Goal: Communication & Community: Participate in discussion

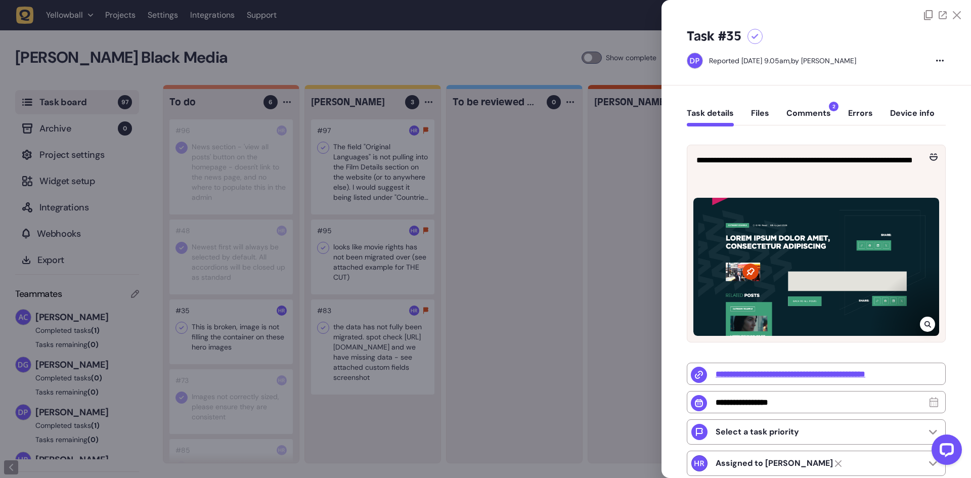
click at [925, 321] on icon at bounding box center [928, 324] width 7 height 8
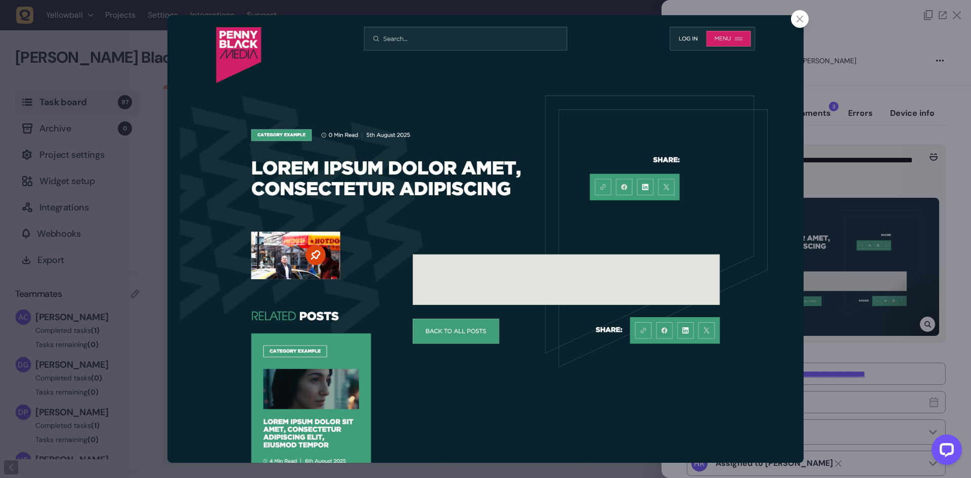
click at [886, 185] on div at bounding box center [485, 239] width 971 height 478
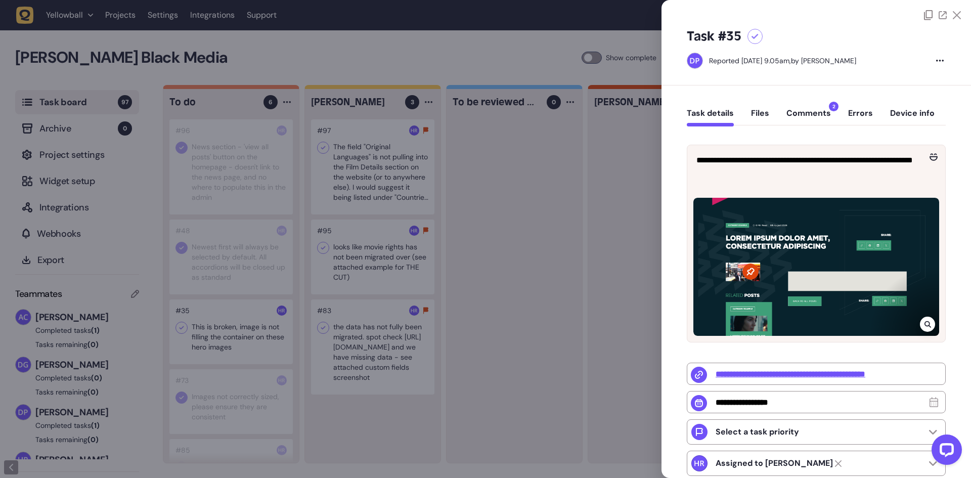
click at [430, 213] on div at bounding box center [485, 239] width 971 height 478
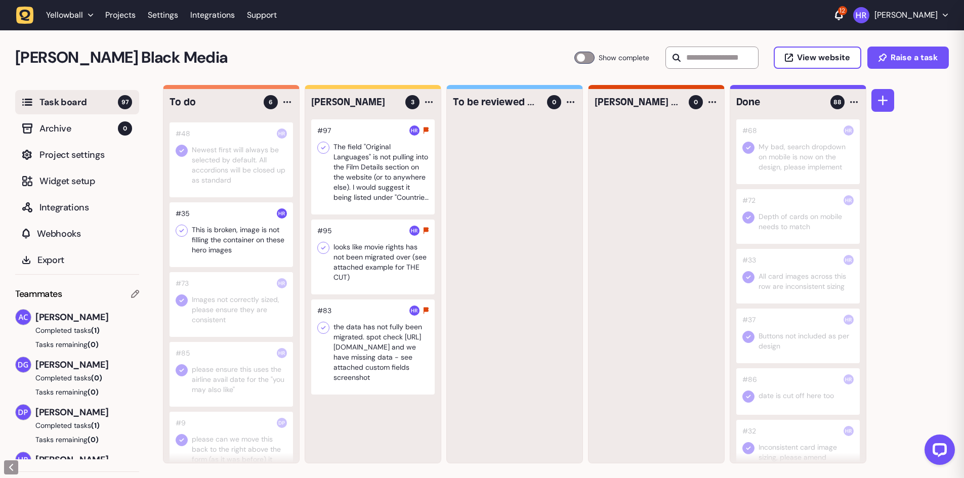
scroll to position [127, 0]
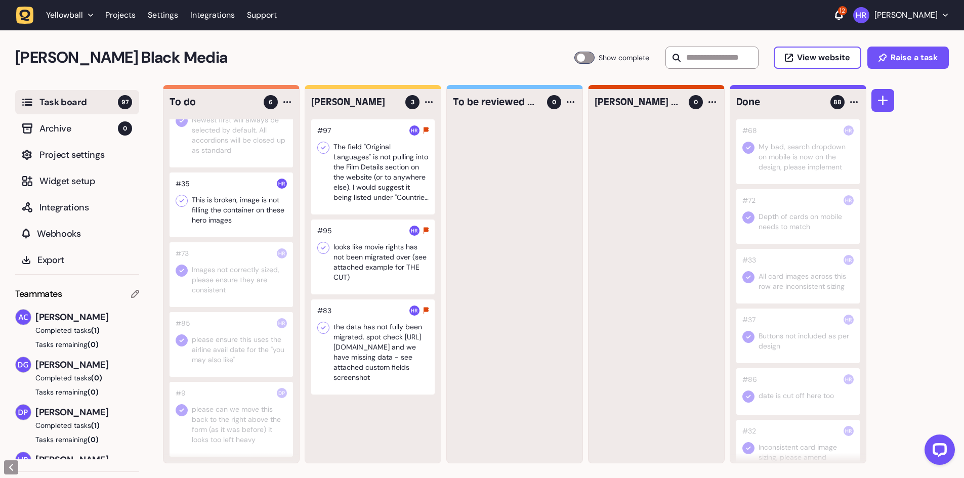
click at [213, 195] on div at bounding box center [230, 204] width 123 height 65
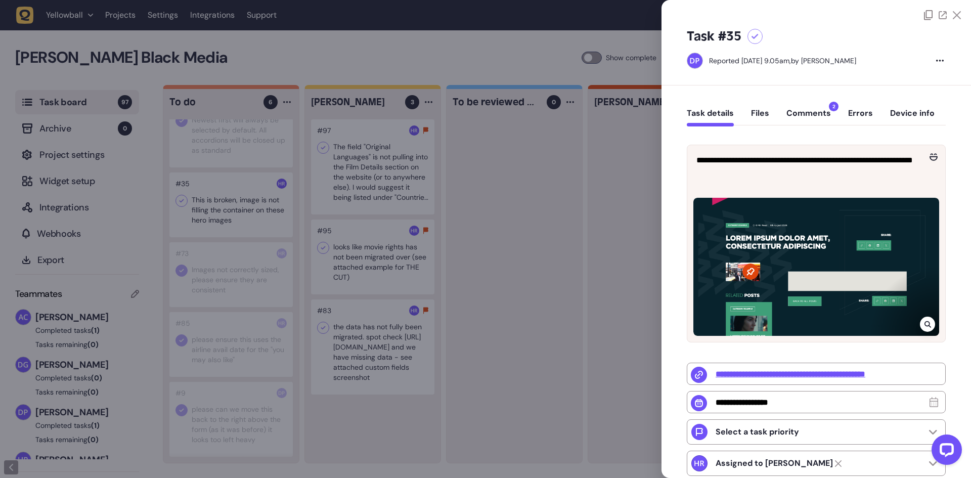
click at [247, 220] on div at bounding box center [485, 239] width 971 height 478
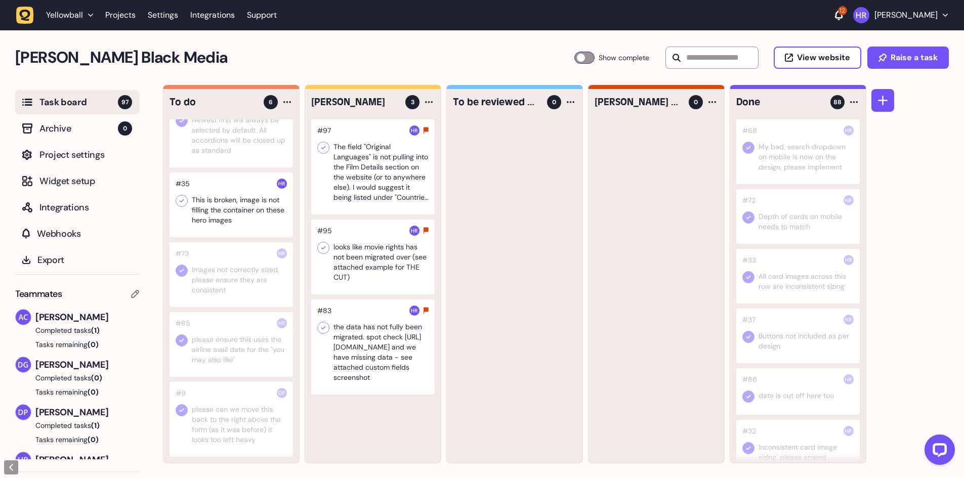
click at [251, 270] on div at bounding box center [230, 274] width 123 height 65
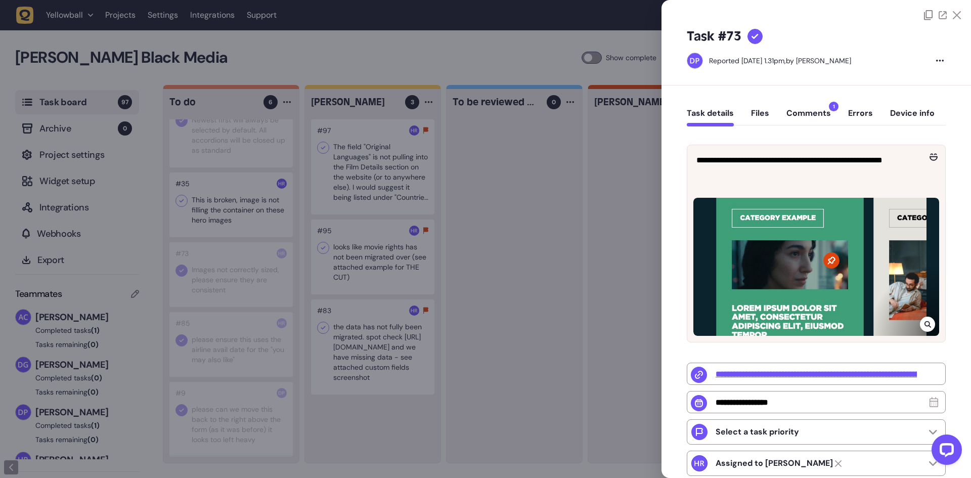
click at [251, 270] on div at bounding box center [485, 239] width 971 height 478
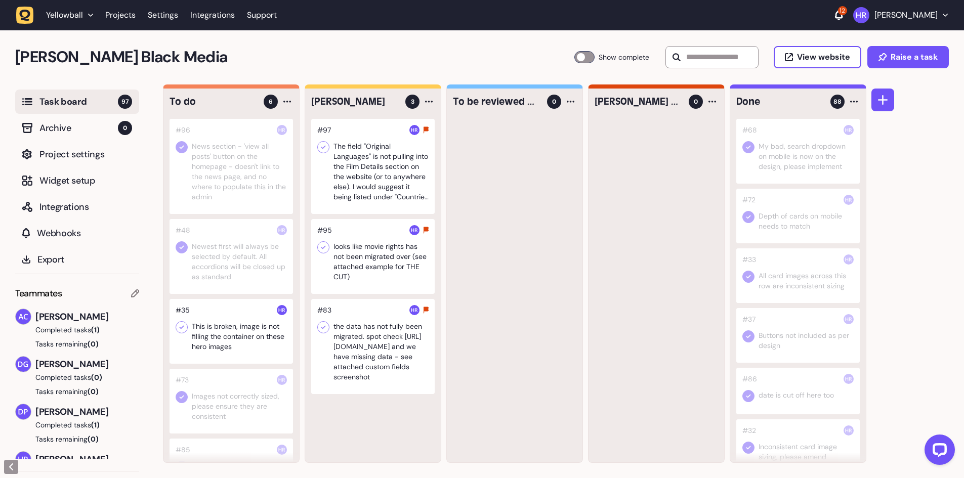
click at [372, 180] on div at bounding box center [372, 166] width 123 height 95
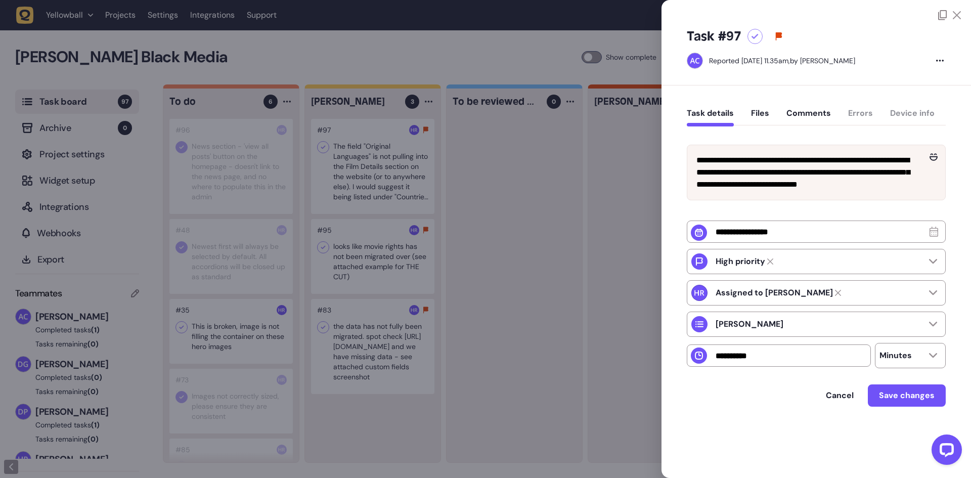
click at [383, 282] on div at bounding box center [485, 239] width 971 height 478
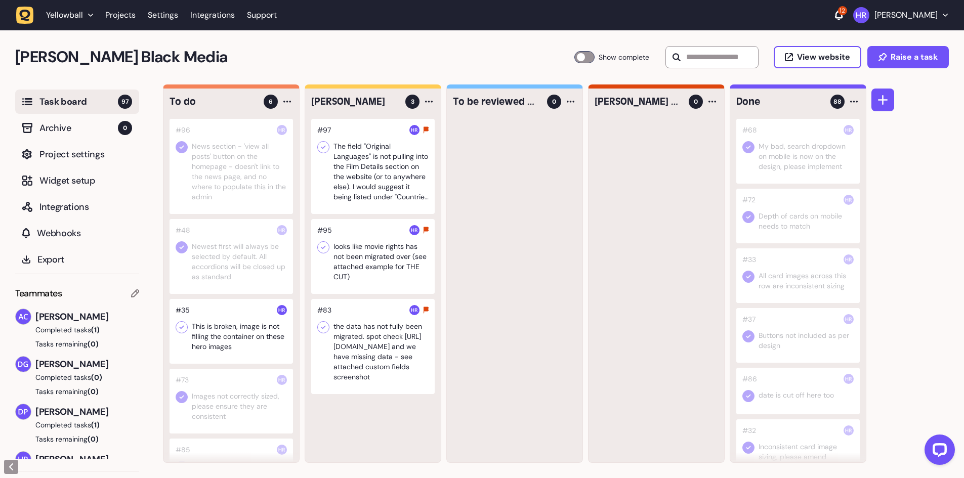
click at [374, 163] on div at bounding box center [372, 166] width 123 height 95
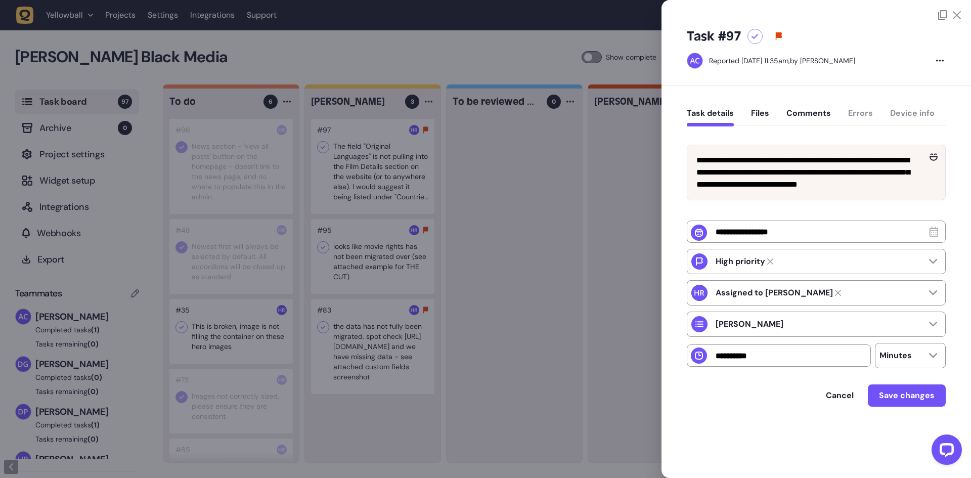
click at [598, 159] on div at bounding box center [485, 239] width 971 height 478
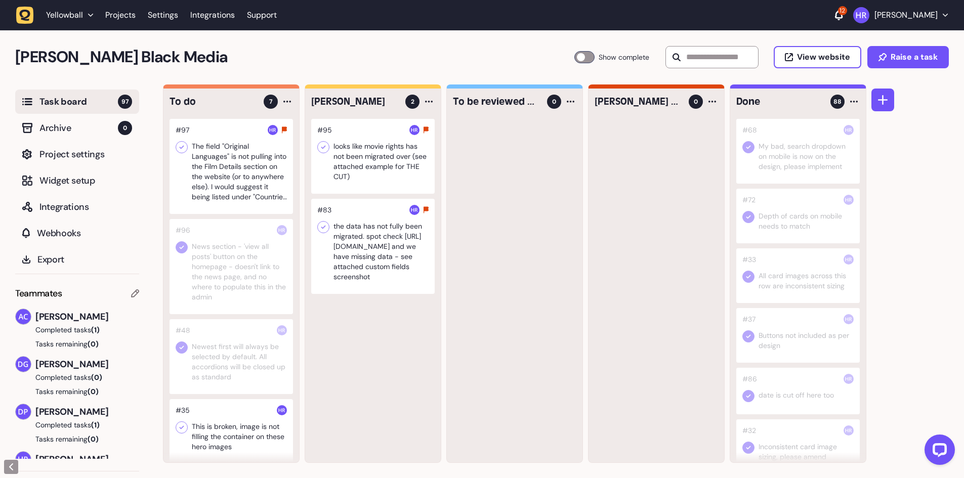
click at [234, 146] on div at bounding box center [230, 166] width 123 height 95
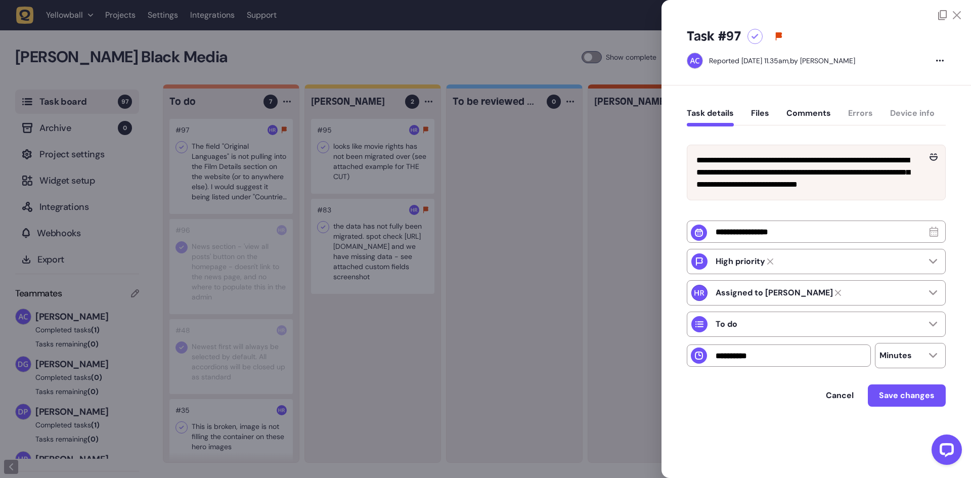
click at [495, 162] on div at bounding box center [485, 239] width 971 height 478
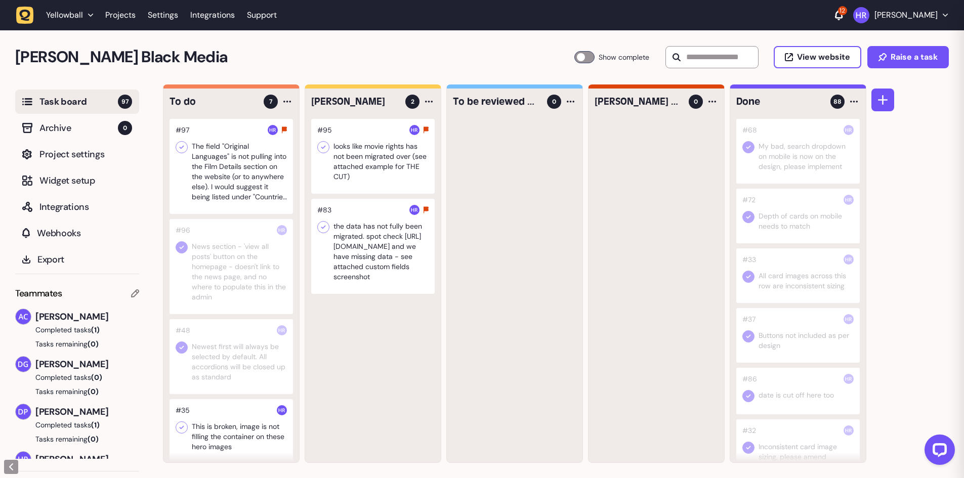
click at [381, 155] on div at bounding box center [372, 156] width 123 height 75
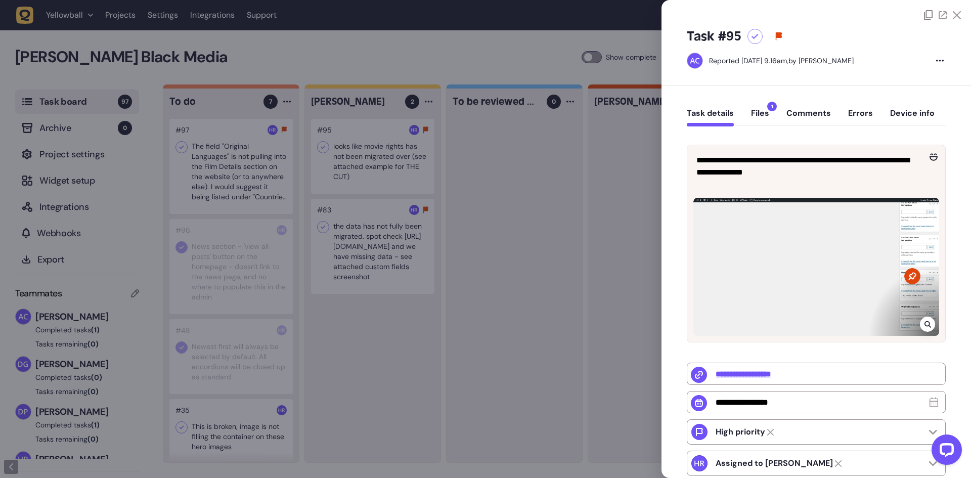
click at [758, 116] on button "Files 1" at bounding box center [760, 117] width 18 height 18
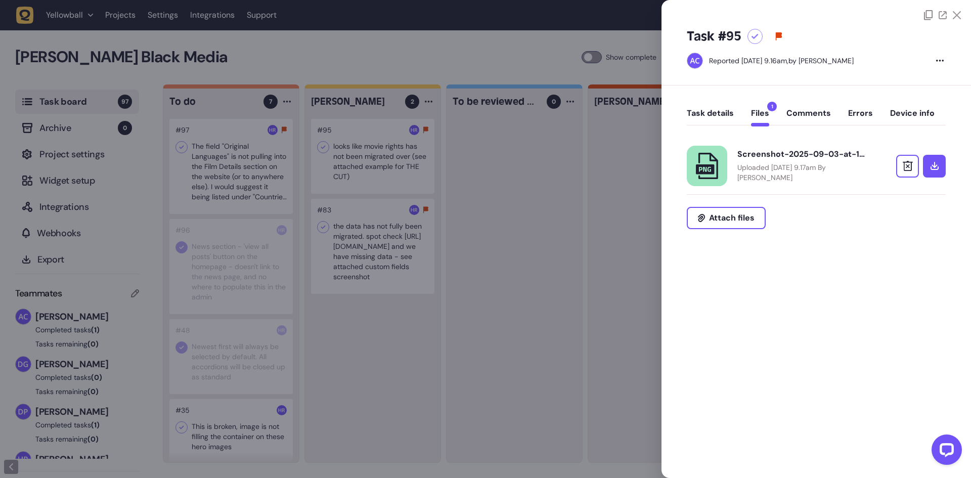
click at [759, 169] on p "Uploaded [DATE] 9.17am By [PERSON_NAME]" at bounding box center [803, 172] width 132 height 20
click at [710, 102] on div "Task details Files 1 Comments Errors Device info" at bounding box center [816, 116] width 259 height 30
click at [710, 114] on button "Task details" at bounding box center [710, 117] width 47 height 18
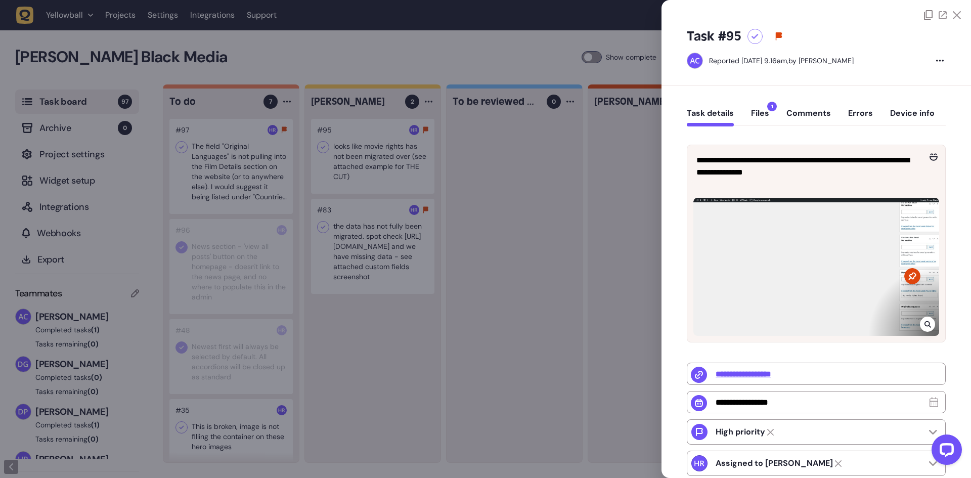
click at [931, 320] on div at bounding box center [927, 324] width 15 height 15
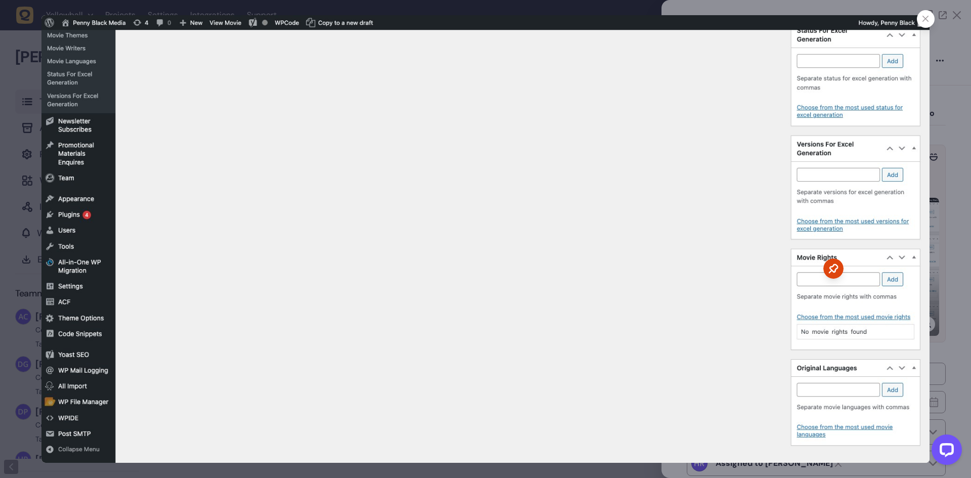
click at [34, 61] on div at bounding box center [485, 239] width 971 height 478
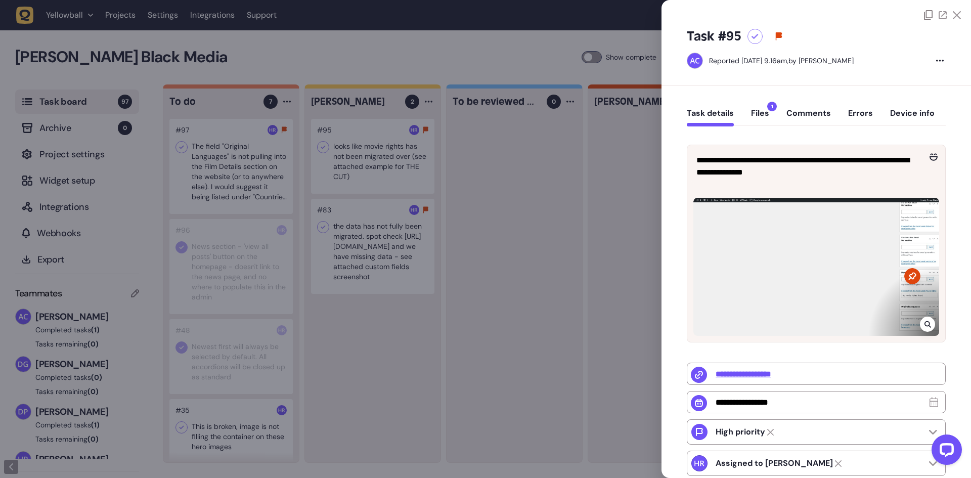
click at [752, 34] on icon at bounding box center [755, 37] width 7 height 6
click at [486, 207] on div at bounding box center [485, 239] width 971 height 478
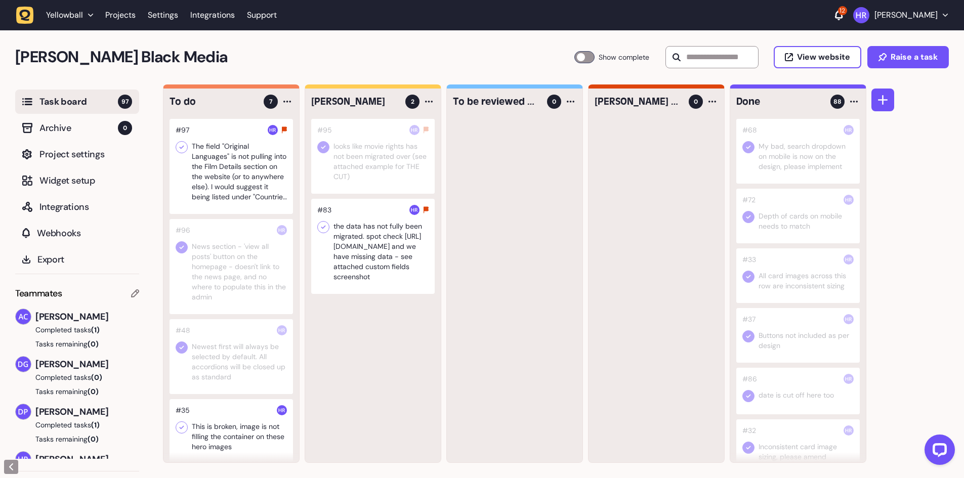
click at [378, 240] on div at bounding box center [372, 246] width 123 height 95
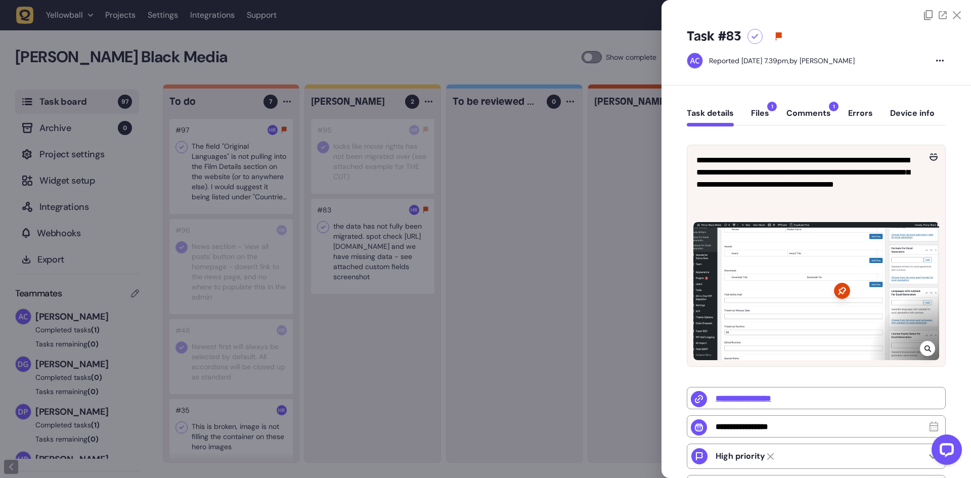
click at [368, 170] on div at bounding box center [485, 239] width 971 height 478
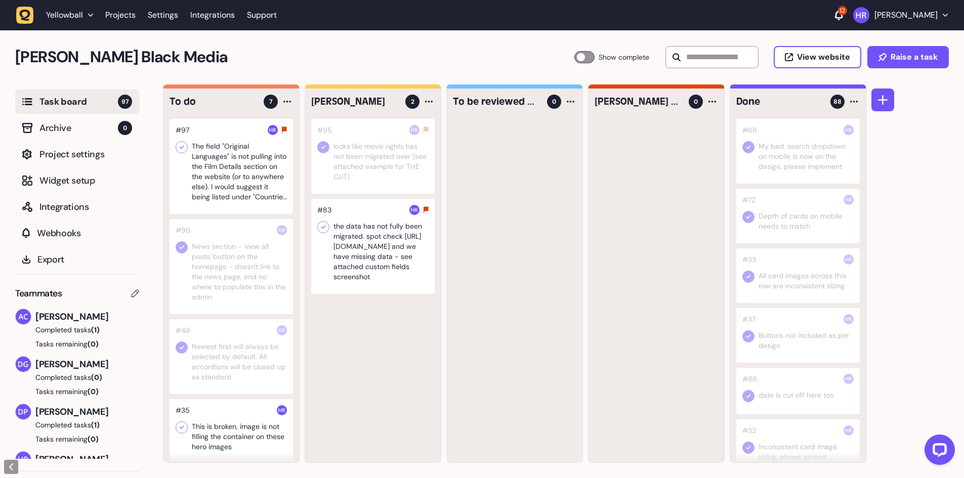
click at [364, 149] on div at bounding box center [372, 156] width 123 height 75
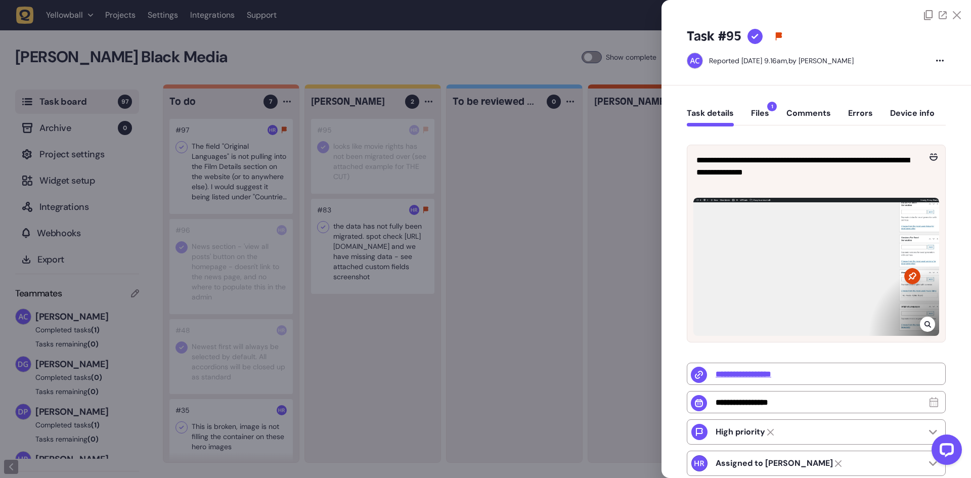
click at [539, 215] on div at bounding box center [485, 239] width 971 height 478
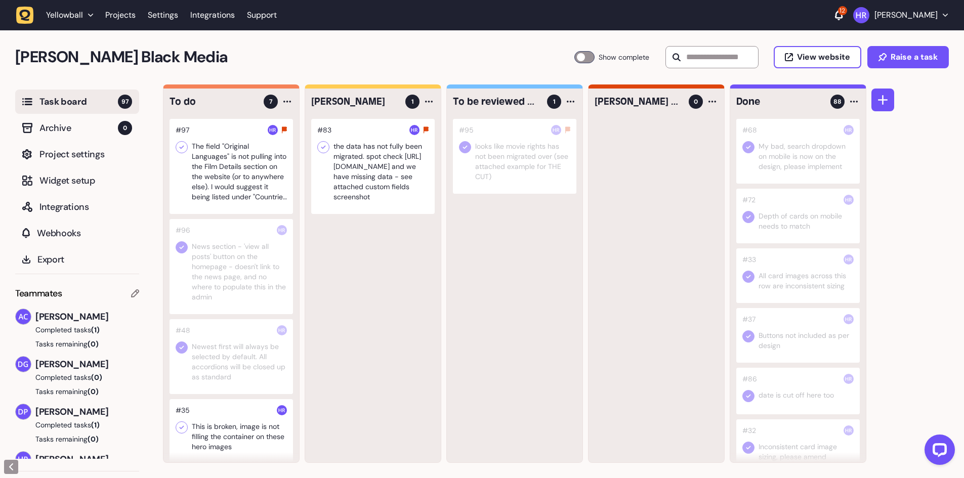
click at [378, 155] on div at bounding box center [372, 166] width 123 height 95
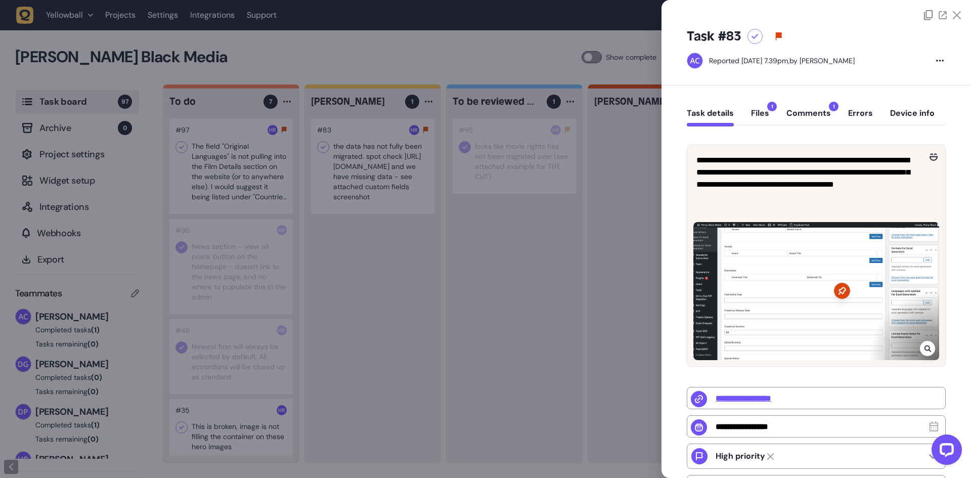
click at [349, 210] on div at bounding box center [485, 239] width 971 height 478
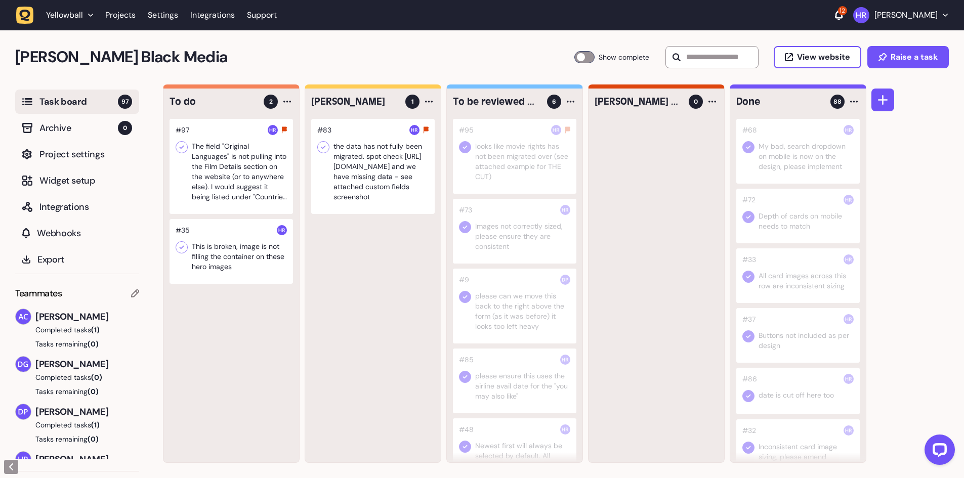
click at [533, 320] on div at bounding box center [514, 306] width 123 height 75
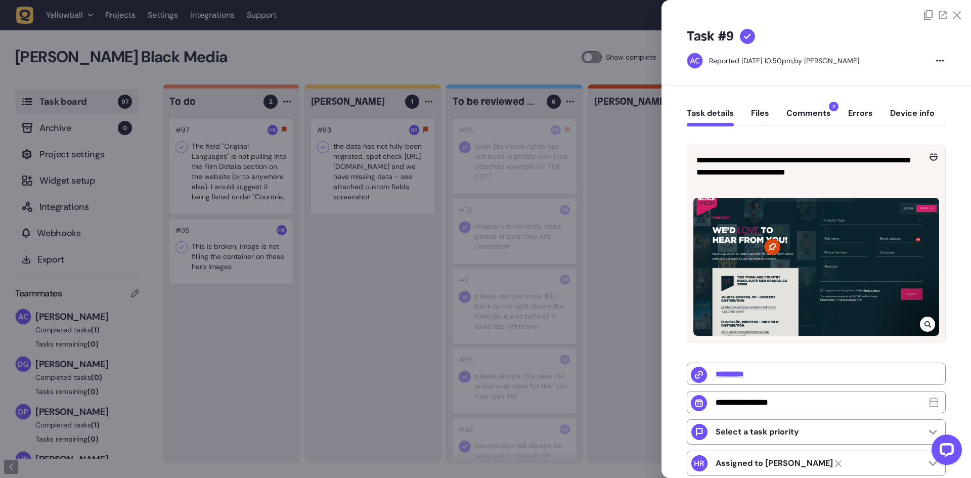
click at [799, 106] on div "Task details Files Comments 2 Errors Device info" at bounding box center [816, 116] width 259 height 30
click at [799, 110] on button "Comments 2" at bounding box center [809, 117] width 45 height 18
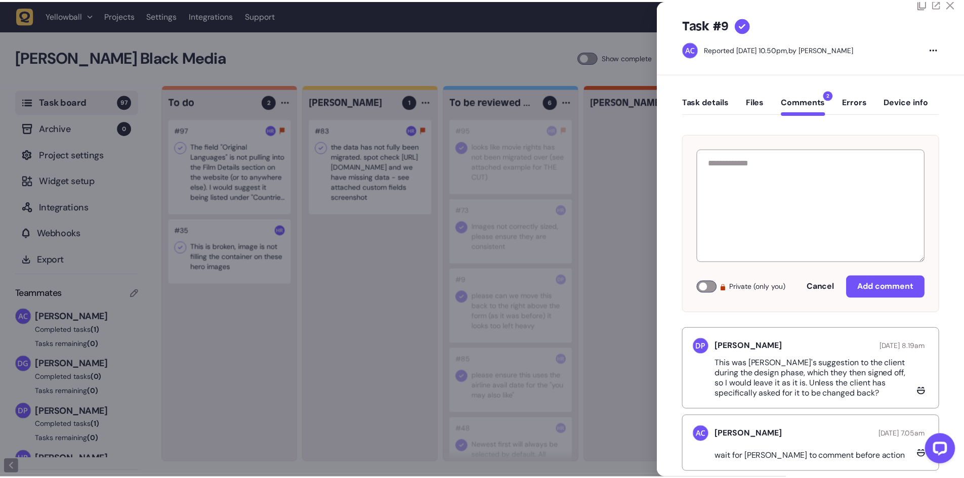
scroll to position [31, 0]
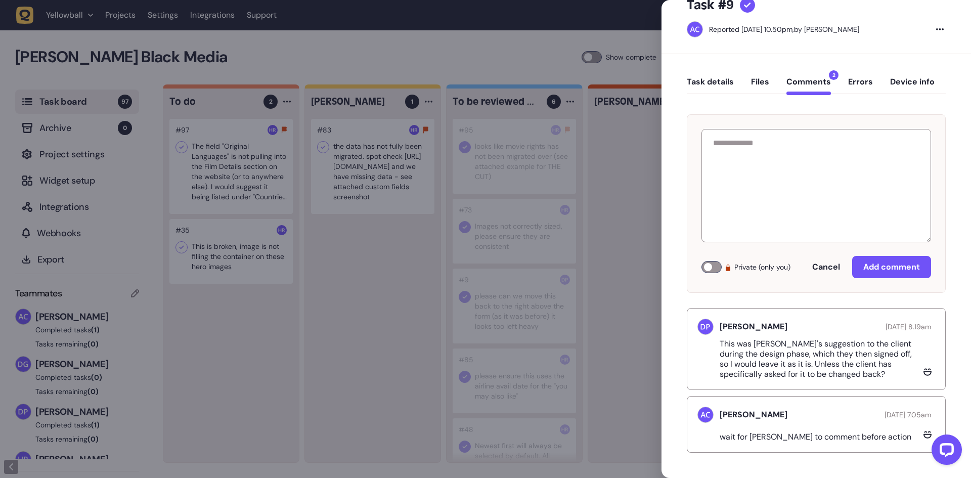
click at [459, 172] on div at bounding box center [485, 239] width 971 height 478
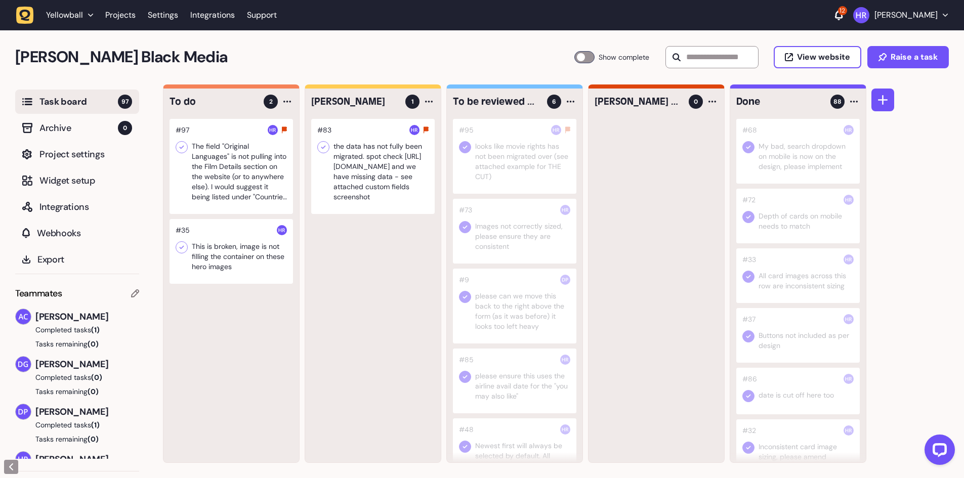
click at [232, 263] on div at bounding box center [230, 251] width 123 height 65
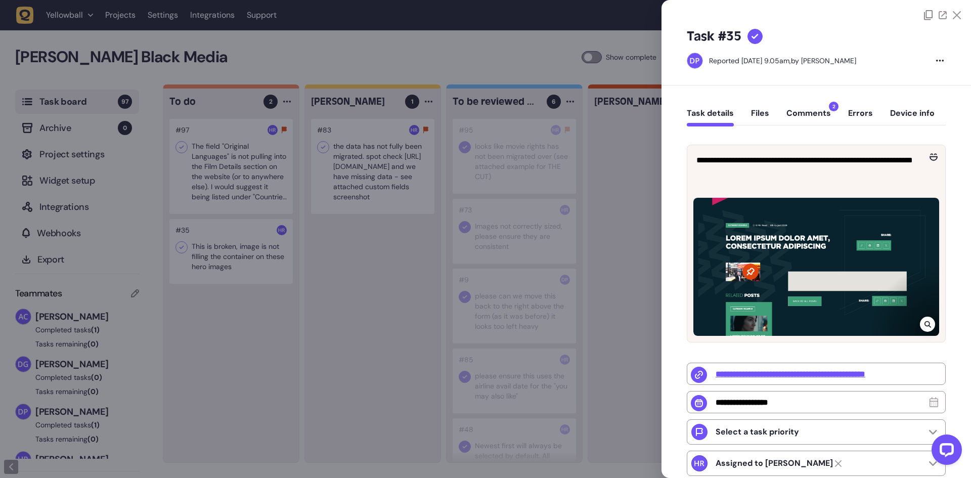
click at [280, 262] on div at bounding box center [485, 239] width 971 height 478
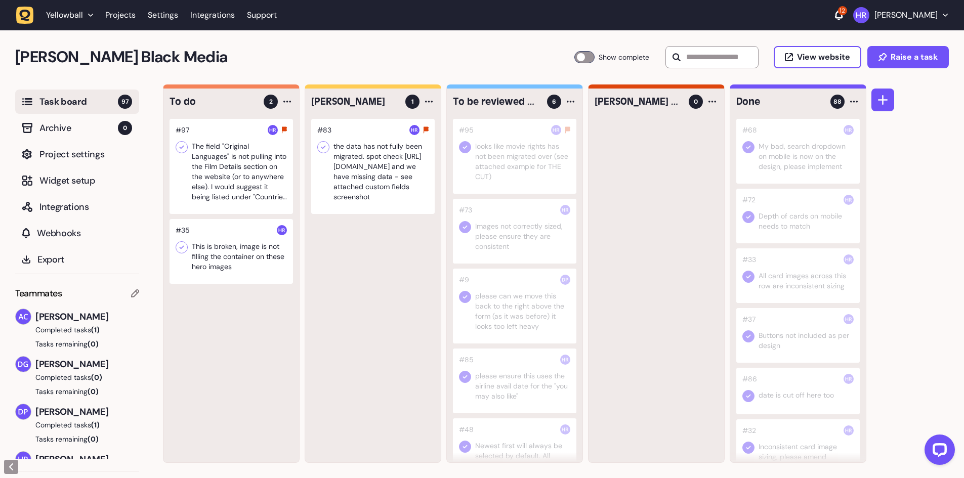
click at [231, 160] on div at bounding box center [230, 166] width 123 height 95
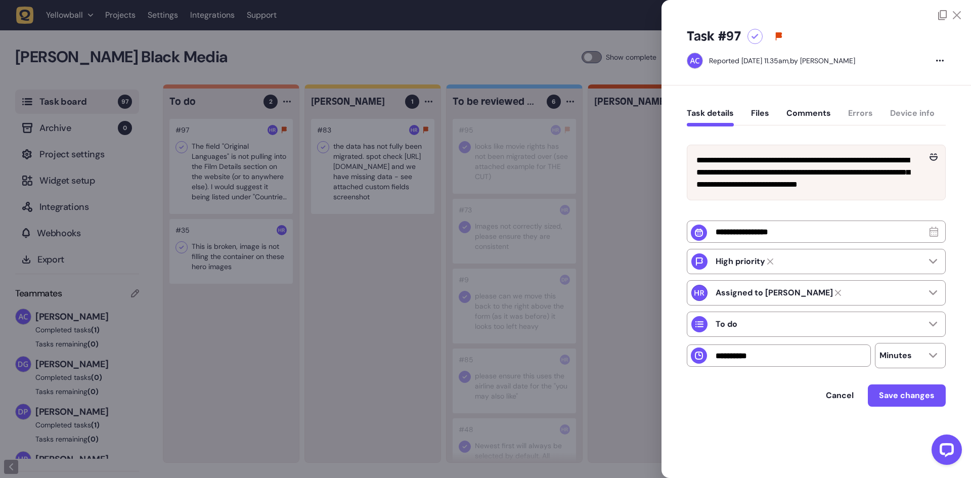
click at [231, 160] on div at bounding box center [485, 239] width 971 height 478
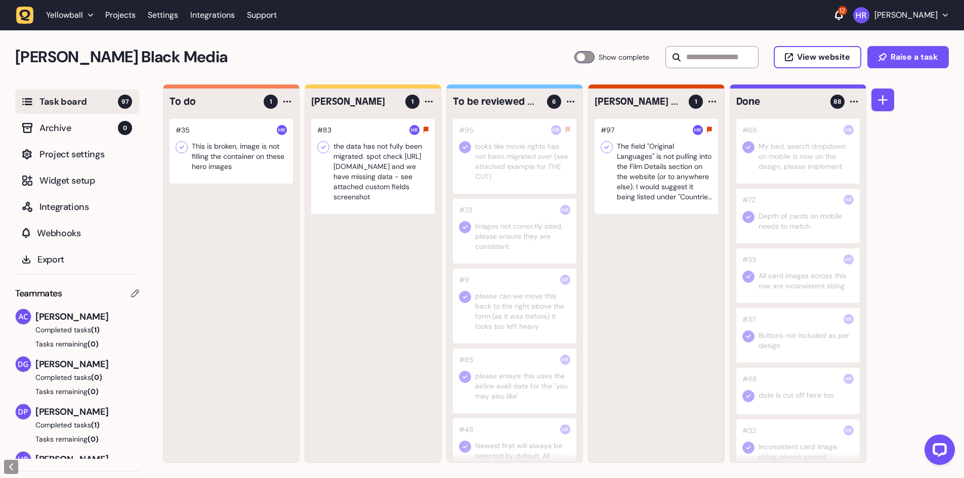
click at [653, 178] on div at bounding box center [655, 166] width 123 height 95
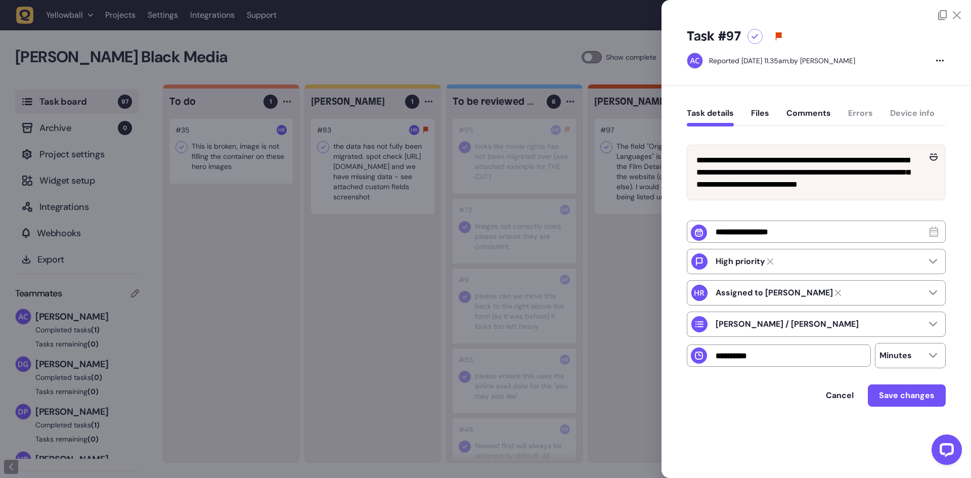
click at [807, 113] on button "Comments" at bounding box center [809, 117] width 45 height 18
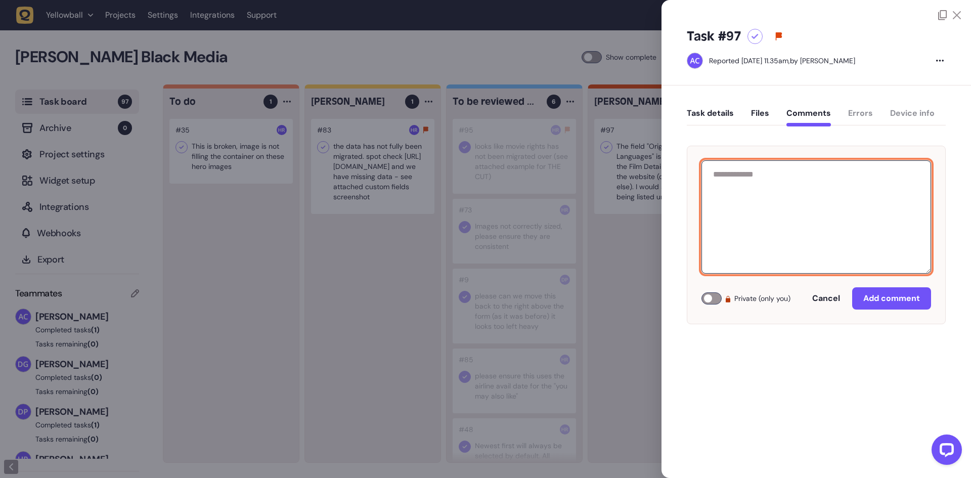
click at [778, 181] on textarea at bounding box center [817, 216] width 230 height 113
type textarea "*"
type textarea "**********"
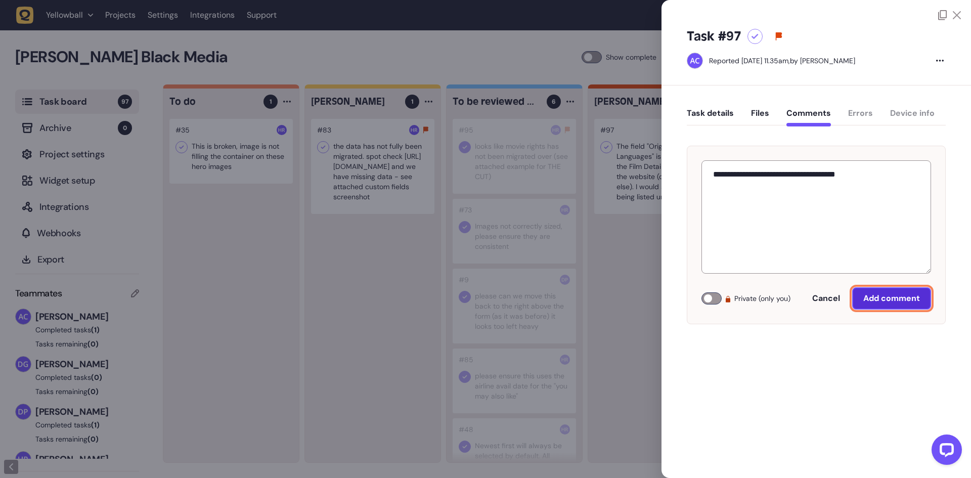
click at [880, 295] on span "Add comment" at bounding box center [891, 298] width 57 height 11
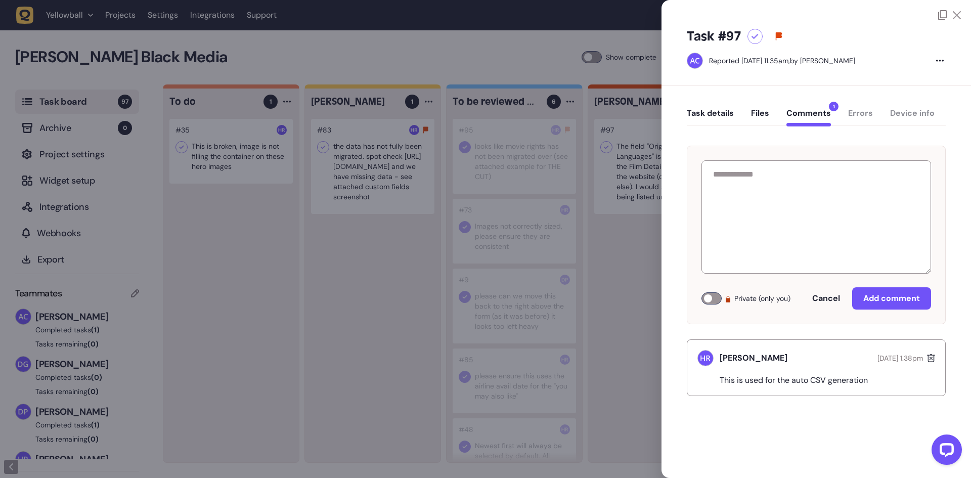
click at [585, 267] on div at bounding box center [485, 239] width 971 height 478
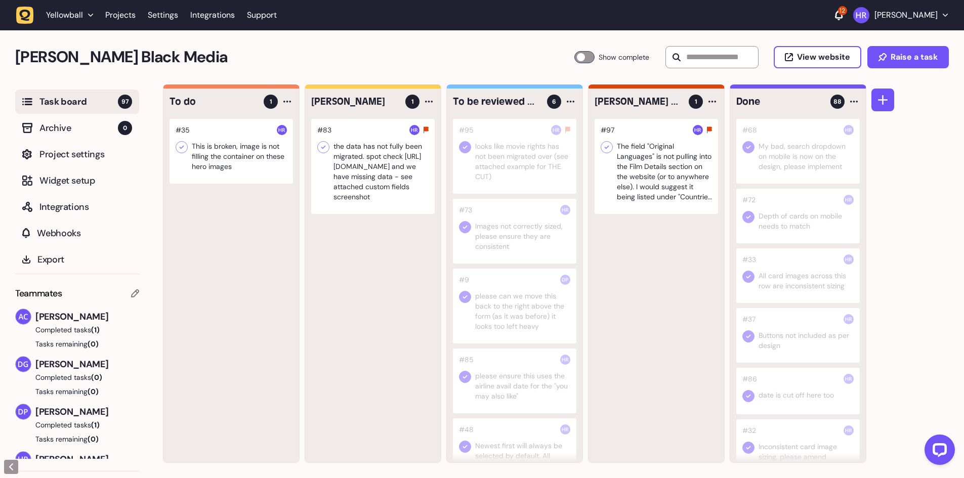
click at [363, 159] on div at bounding box center [372, 166] width 123 height 95
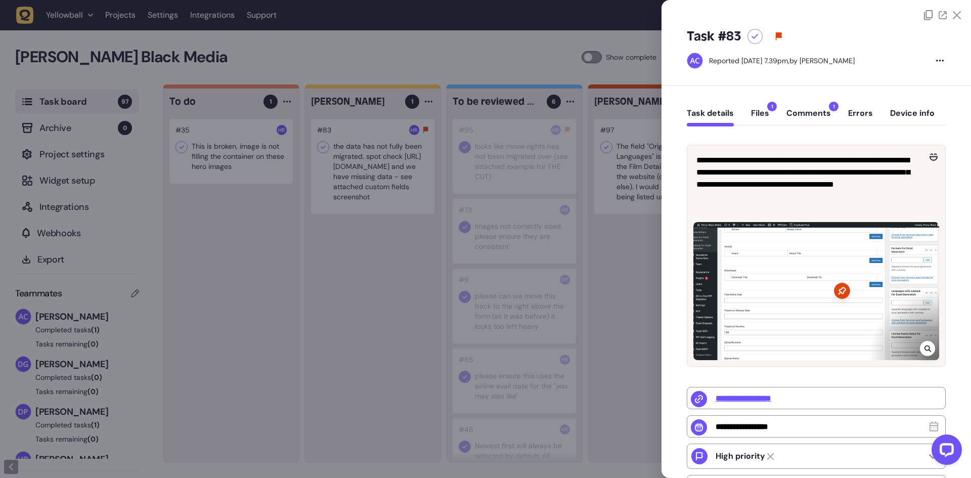
click at [798, 118] on button "Comments 1" at bounding box center [809, 117] width 45 height 18
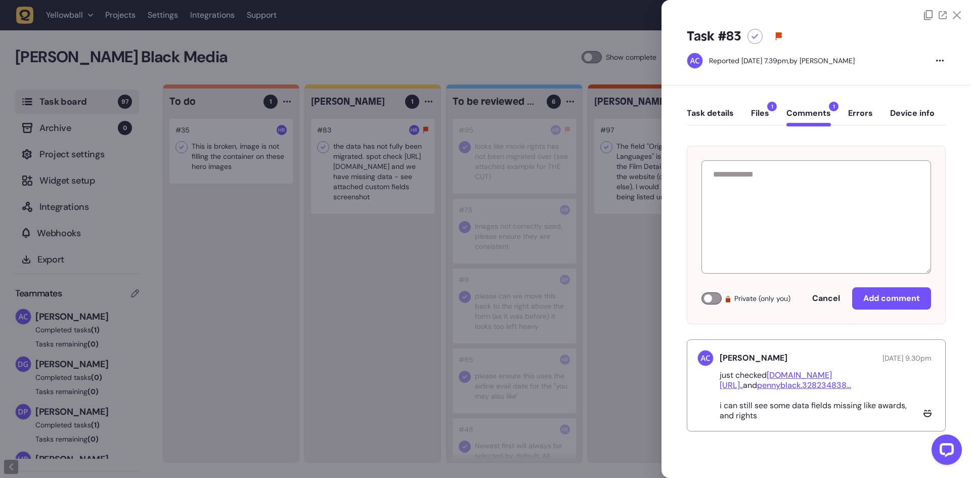
click at [511, 177] on div at bounding box center [485, 239] width 971 height 478
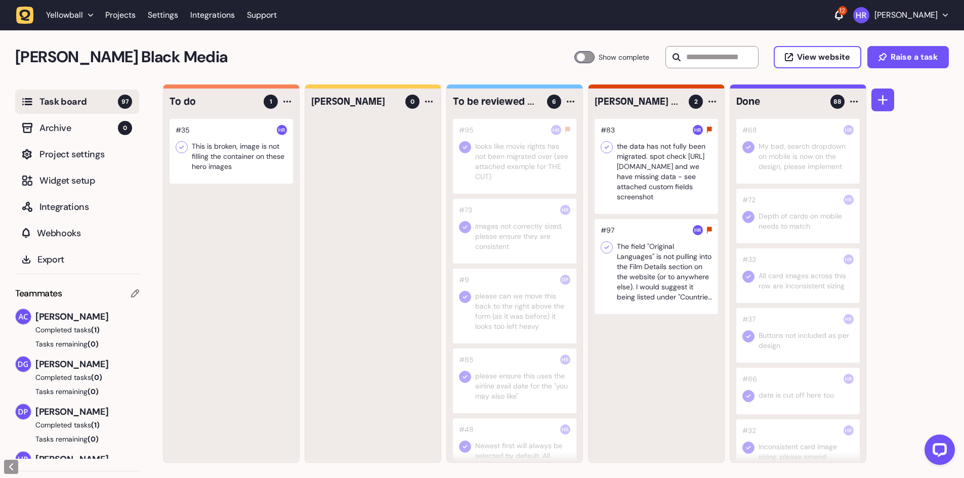
click at [644, 263] on div at bounding box center [655, 266] width 123 height 95
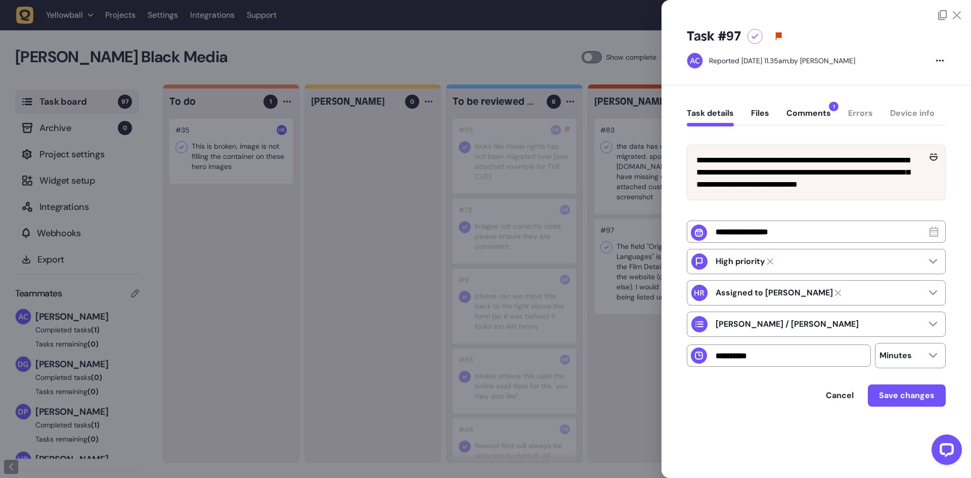
drag, startPoint x: 626, startPoint y: 182, endPoint x: 633, endPoint y: 197, distance: 16.5
click at [626, 183] on div at bounding box center [485, 239] width 971 height 478
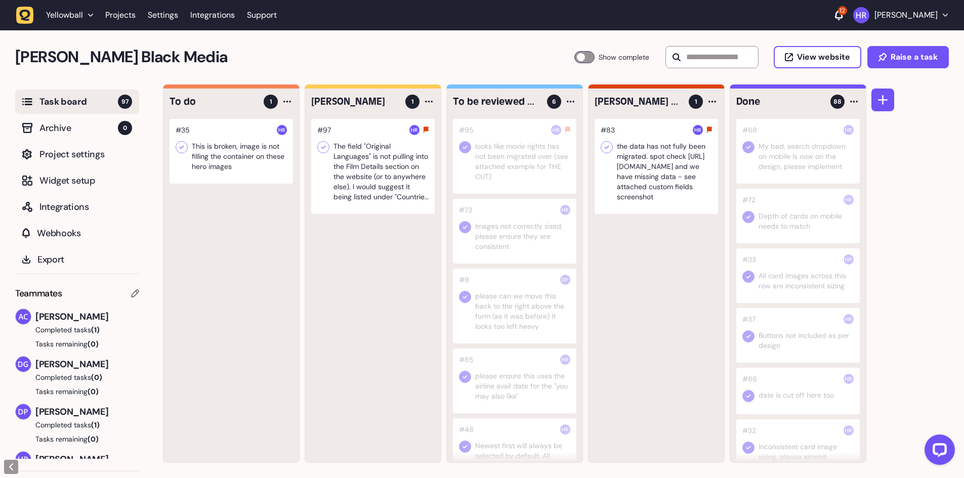
click at [679, 164] on div at bounding box center [655, 166] width 123 height 95
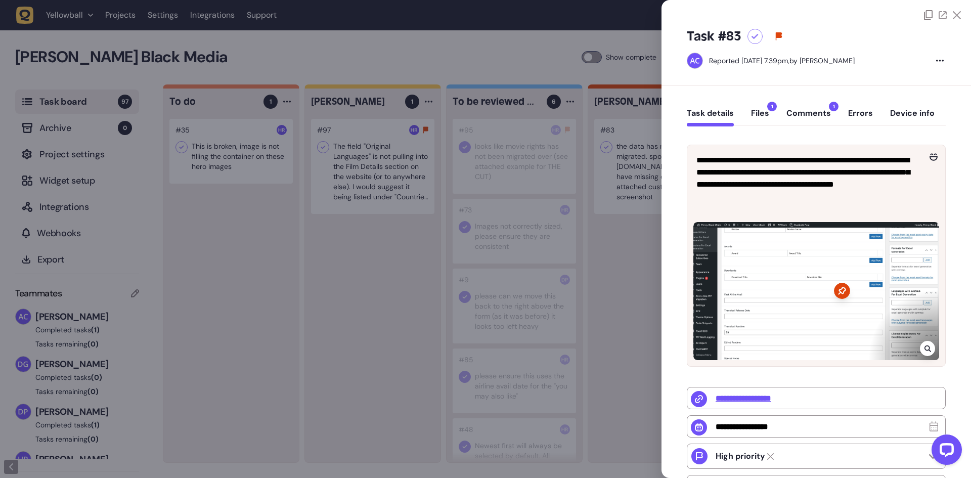
click at [802, 112] on button "Comments 1" at bounding box center [809, 117] width 45 height 18
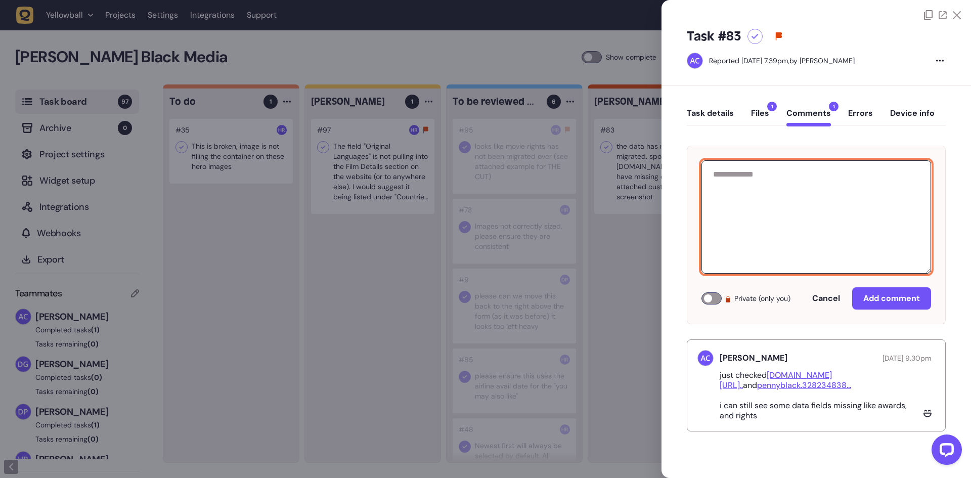
click at [771, 224] on textarea at bounding box center [817, 216] width 230 height 113
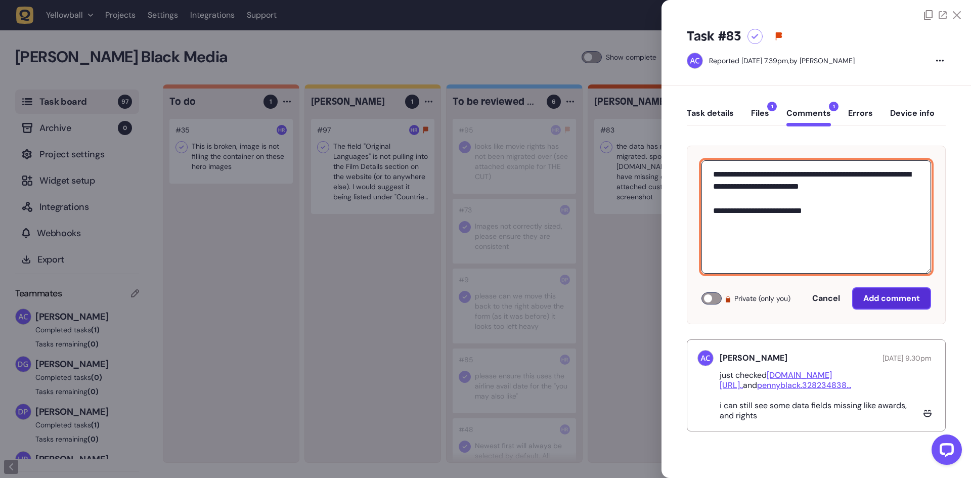
type textarea "**********"
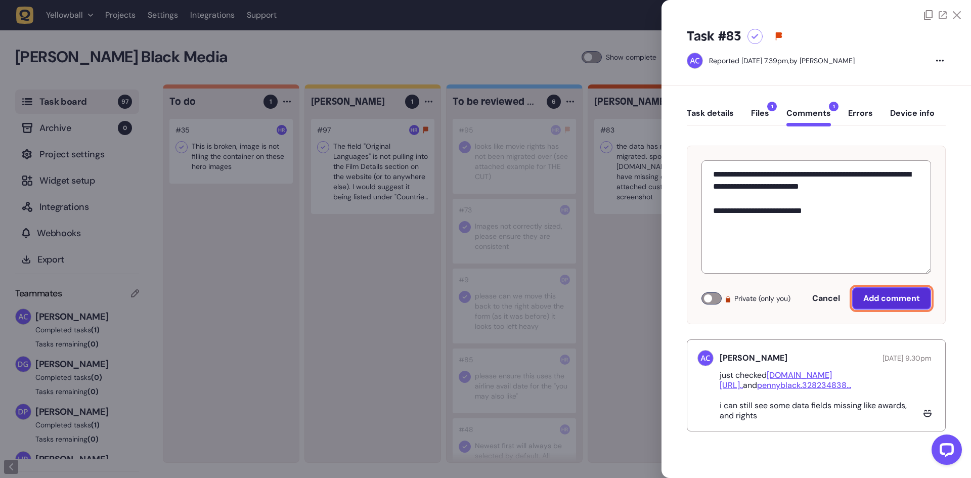
click at [897, 290] on button "Add comment" at bounding box center [891, 298] width 79 height 22
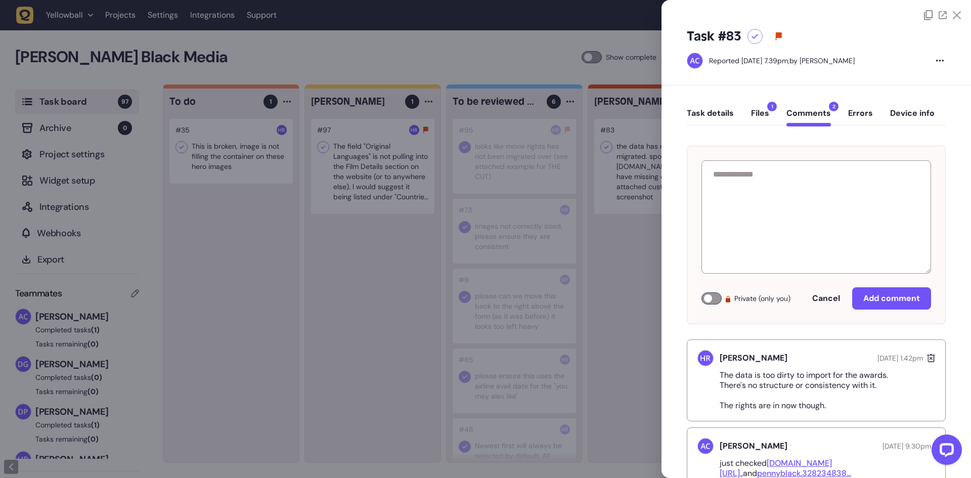
click at [561, 238] on div at bounding box center [485, 239] width 971 height 478
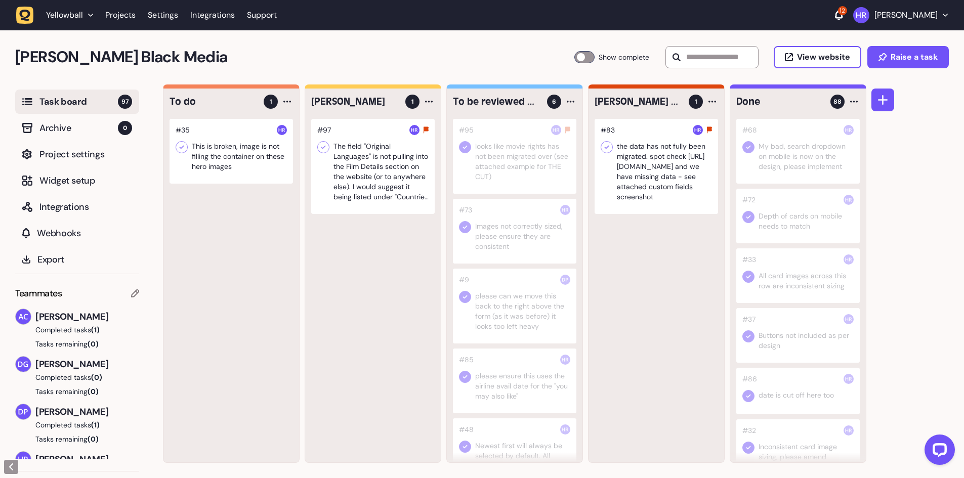
click at [379, 159] on div at bounding box center [372, 166] width 123 height 95
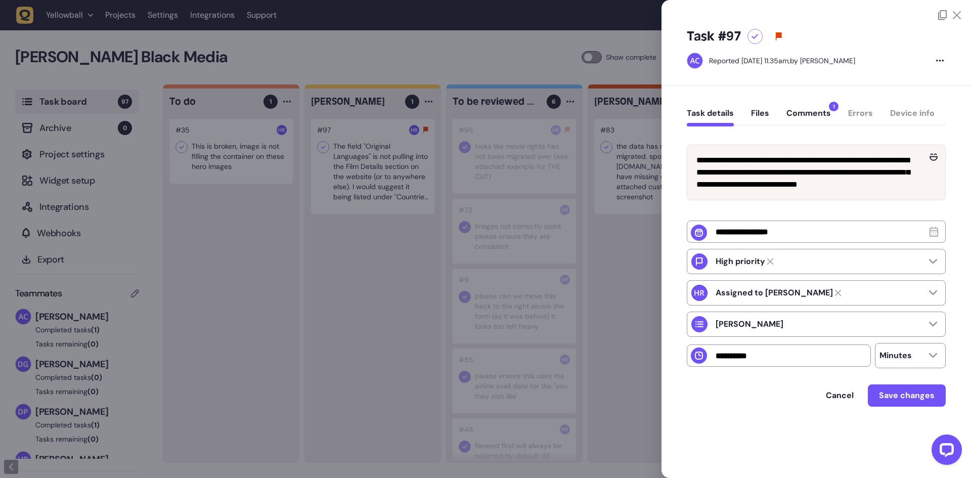
click at [820, 109] on button "Comments 1" at bounding box center [809, 117] width 45 height 18
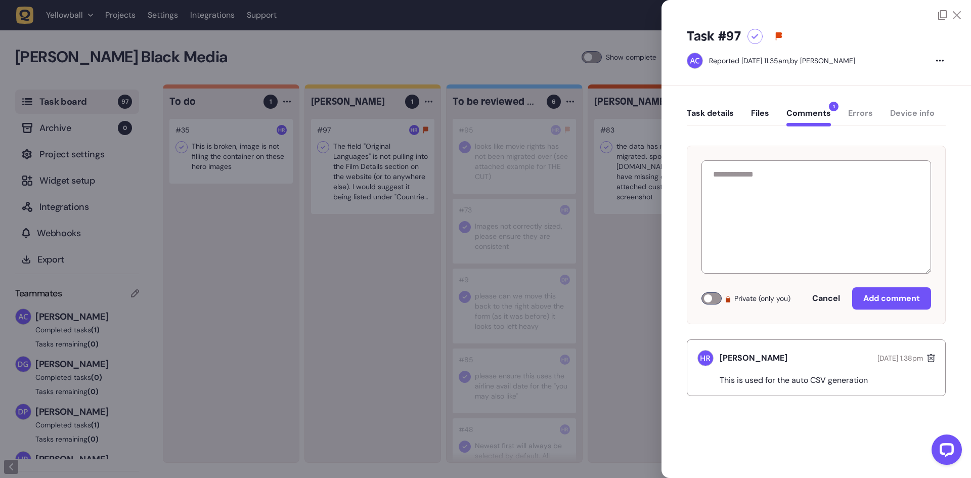
click at [719, 122] on button "Task details" at bounding box center [710, 117] width 47 height 18
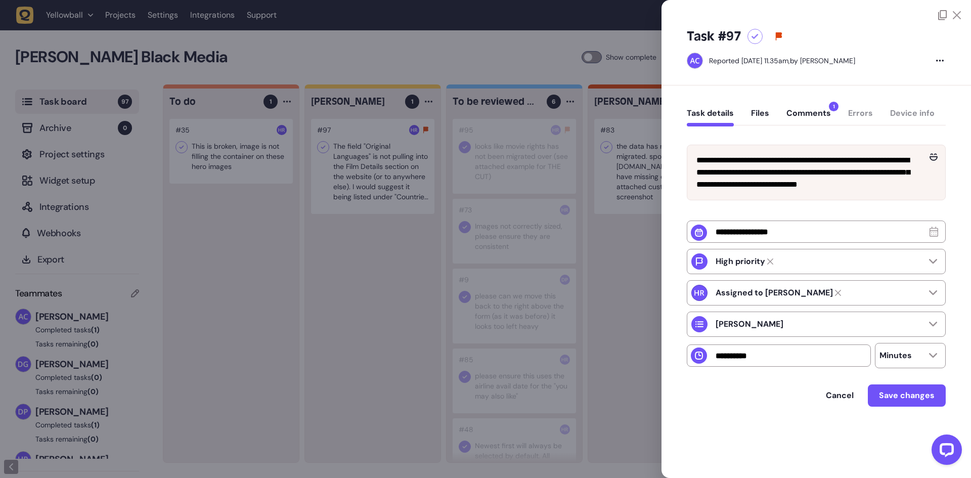
click at [419, 187] on div at bounding box center [485, 239] width 971 height 478
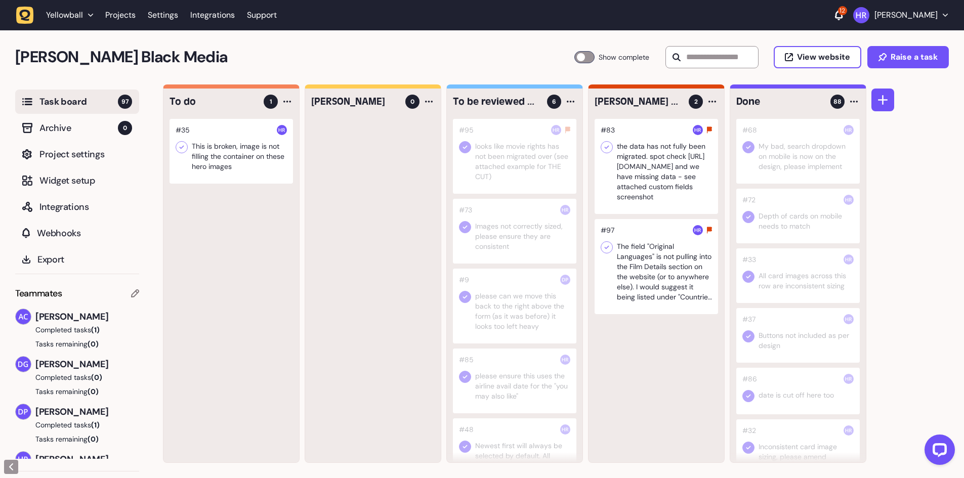
click at [323, 227] on div at bounding box center [373, 290] width 136 height 343
